Goal: Unclear: Unclear

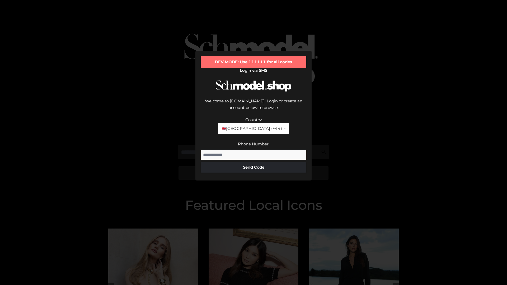
click at [254, 150] on input "Phone Number:" at bounding box center [254, 155] width 106 height 11
type input "**********"
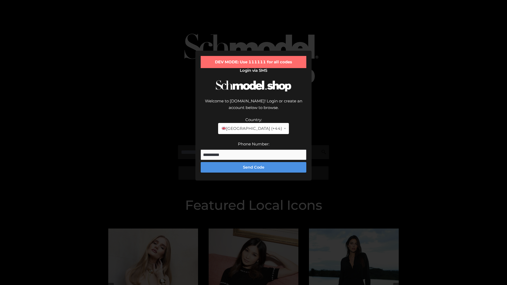
click at [254, 162] on button "Send Code" at bounding box center [254, 167] width 106 height 11
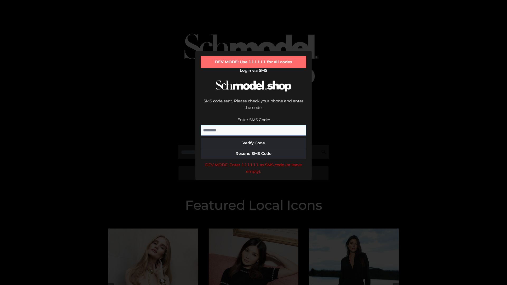
click at [254, 125] on input "Enter SMS Code:" at bounding box center [254, 130] width 106 height 11
type input "******"
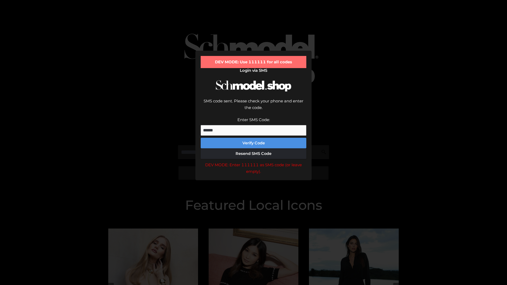
click at [254, 138] on button "Verify Code" at bounding box center [254, 143] width 106 height 11
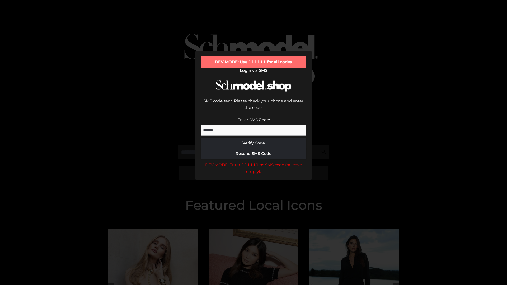
click at [254, 162] on div "DEV MODE: Enter 111111 as SMS code (or leave empty)." at bounding box center [254, 168] width 106 height 13
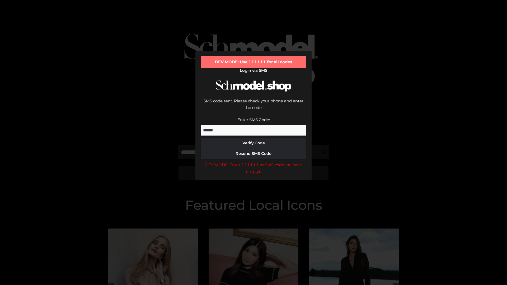
click at [254, 162] on div "DEV MODE: Enter 111111 as SMS code (or leave empty)." at bounding box center [254, 168] width 106 height 13
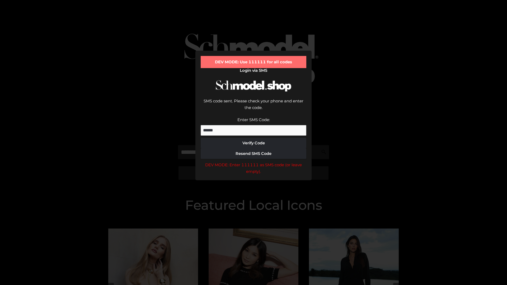
click at [254, 162] on div "DEV MODE: Enter 111111 as SMS code (or leave empty)." at bounding box center [254, 168] width 106 height 13
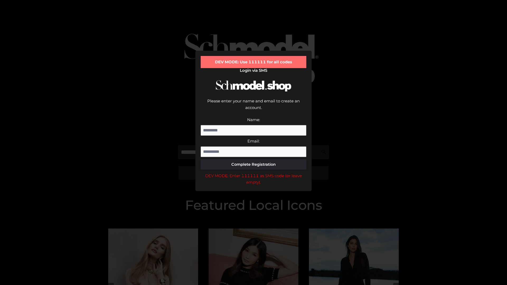
click at [254, 173] on div "DEV MODE: Enter 111111 as SMS code (or leave empty)." at bounding box center [254, 179] width 106 height 13
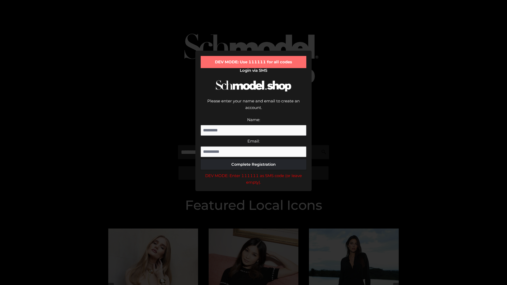
click at [254, 173] on div "DEV MODE: Enter 111111 as SMS code (or leave empty)." at bounding box center [254, 179] width 106 height 13
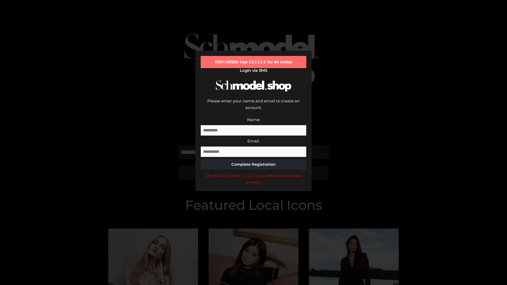
click at [254, 173] on div "DEV MODE: Enter 111111 as SMS code (or leave empty)." at bounding box center [254, 179] width 106 height 13
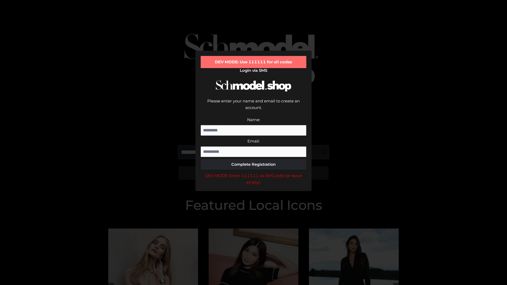
scroll to position [0, 13]
click at [254, 173] on div "DEV MODE: Enter 111111 as SMS code (or leave empty)." at bounding box center [254, 179] width 106 height 13
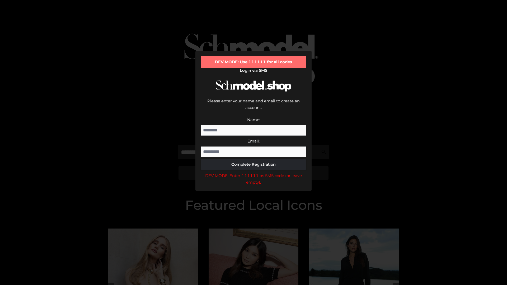
click at [254, 173] on div "DEV MODE: Enter 111111 as SMS code (or leave empty)." at bounding box center [254, 179] width 106 height 13
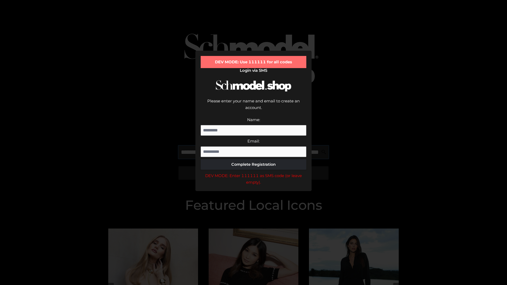
scroll to position [0, 46]
click at [254, 173] on div "DEV MODE: Enter 111111 as SMS code (or leave empty)." at bounding box center [254, 179] width 106 height 13
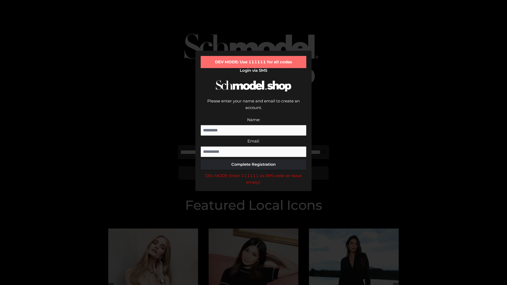
click at [254, 173] on div "DEV MODE: Enter 111111 as SMS code (or leave empty)." at bounding box center [254, 179] width 106 height 13
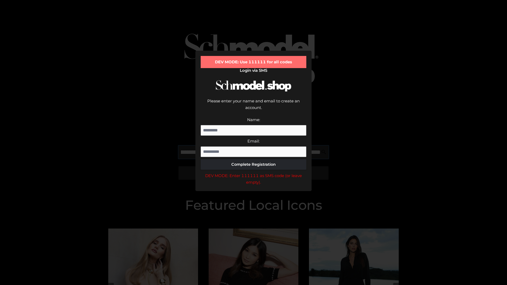
scroll to position [0, 77]
click at [254, 173] on div "DEV MODE: Enter 111111 as SMS code (or leave empty)." at bounding box center [254, 179] width 106 height 13
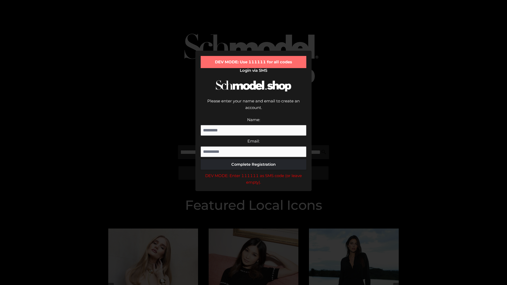
click at [254, 173] on div "DEV MODE: Enter 111111 as SMS code (or leave empty)." at bounding box center [254, 179] width 106 height 13
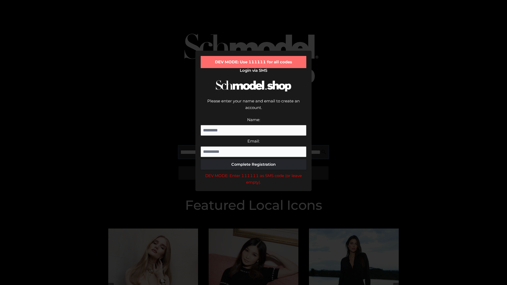
scroll to position [0, 109]
click at [254, 173] on div "DEV MODE: Enter 111111 as SMS code (or leave empty)." at bounding box center [254, 179] width 106 height 13
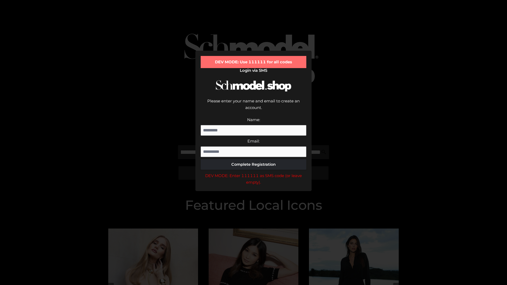
click at [254, 173] on div "DEV MODE: Enter 111111 as SMS code (or leave empty)." at bounding box center [254, 179] width 106 height 13
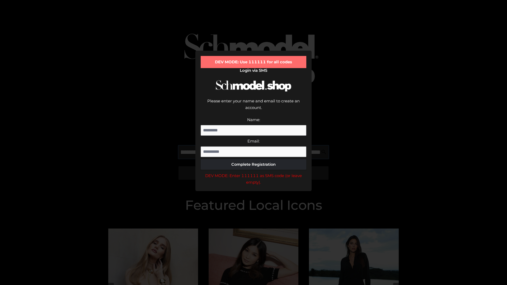
scroll to position [0, 142]
click at [254, 173] on div "DEV MODE: Enter 111111 as SMS code (or leave empty)." at bounding box center [254, 179] width 106 height 13
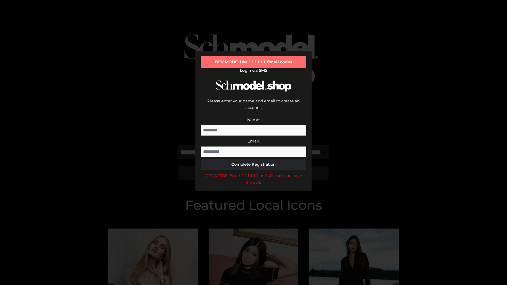
click at [254, 173] on div "DEV MODE: Enter 111111 as SMS code (or leave empty)." at bounding box center [254, 179] width 106 height 13
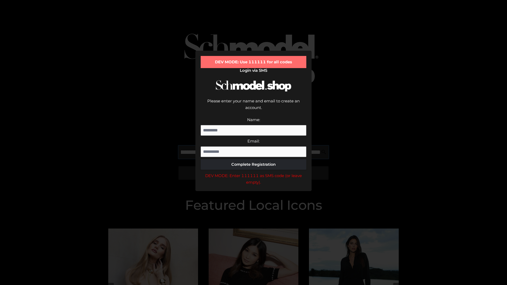
scroll to position [0, 172]
click at [254, 173] on div "DEV MODE: Enter 111111 as SMS code (or leave empty)." at bounding box center [254, 179] width 106 height 13
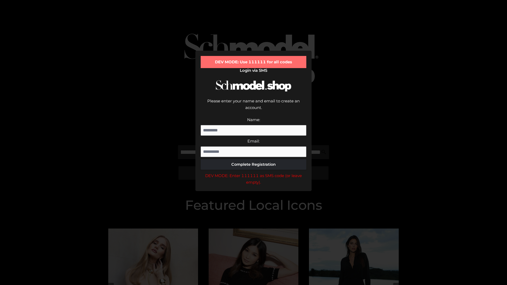
click at [254, 173] on div "DEV MODE: Enter 111111 as SMS code (or leave empty)." at bounding box center [254, 179] width 106 height 13
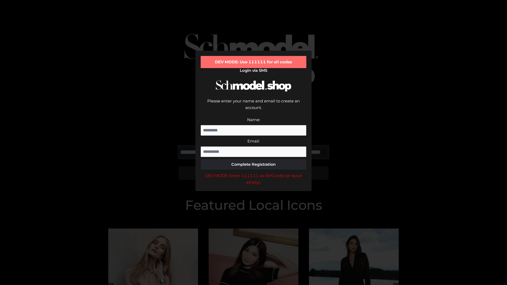
scroll to position [0, 204]
click at [254, 173] on div "DEV MODE: Enter 111111 as SMS code (or leave empty)." at bounding box center [254, 179] width 106 height 13
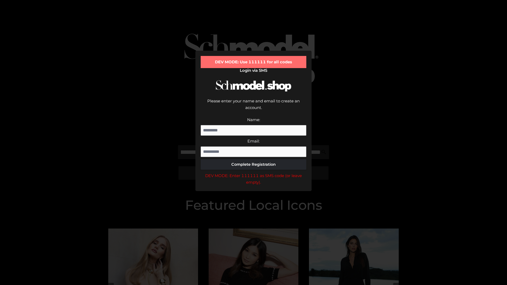
click at [254, 173] on div "DEV MODE: Enter 111111 as SMS code (or leave empty)." at bounding box center [254, 179] width 106 height 13
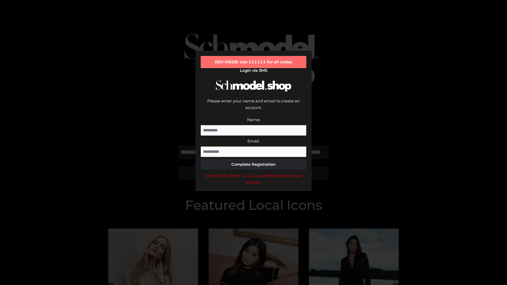
scroll to position [0, 0]
type input "**********"
